Goal: Information Seeking & Learning: Learn about a topic

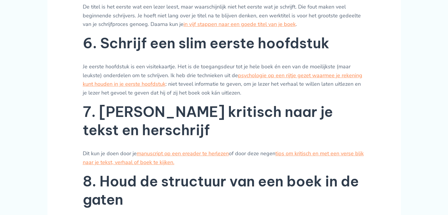
scroll to position [629, 0]
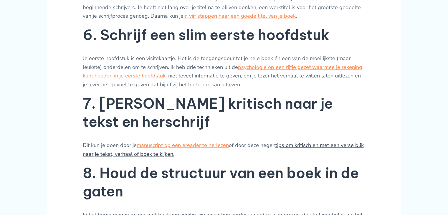
click at [333, 142] on link "tips om kritisch en met een verse blik naar je tekst, verhaal of boek te kijken." at bounding box center [223, 150] width 281 height 16
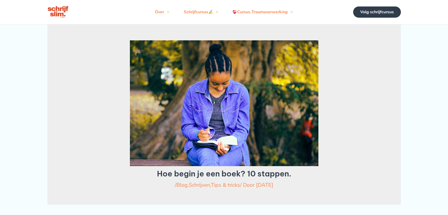
scroll to position [628, 0]
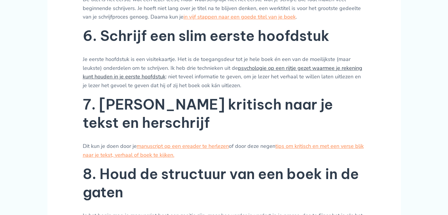
click at [321, 64] on link "psychologie op een rijtje gezet waarmee je rekening kunt houden in je eerste ho…" at bounding box center [222, 72] width 279 height 16
